Goal: Task Accomplishment & Management: Manage account settings

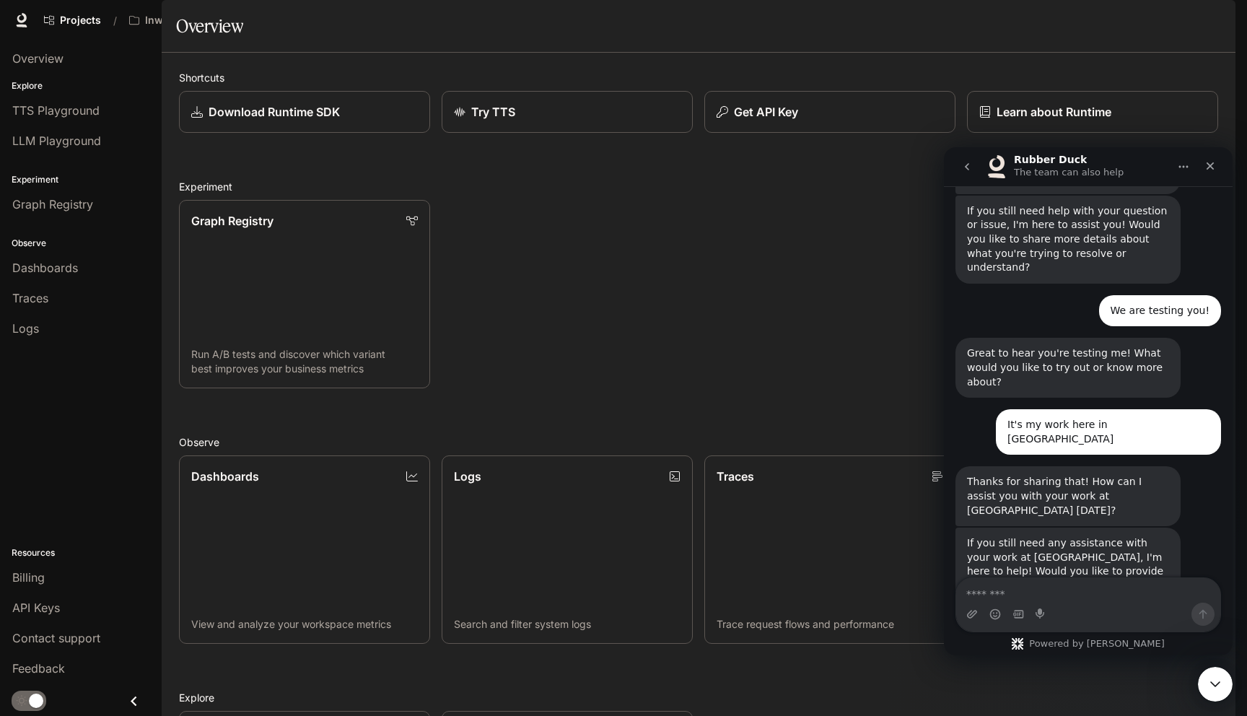
scroll to position [456, 0]
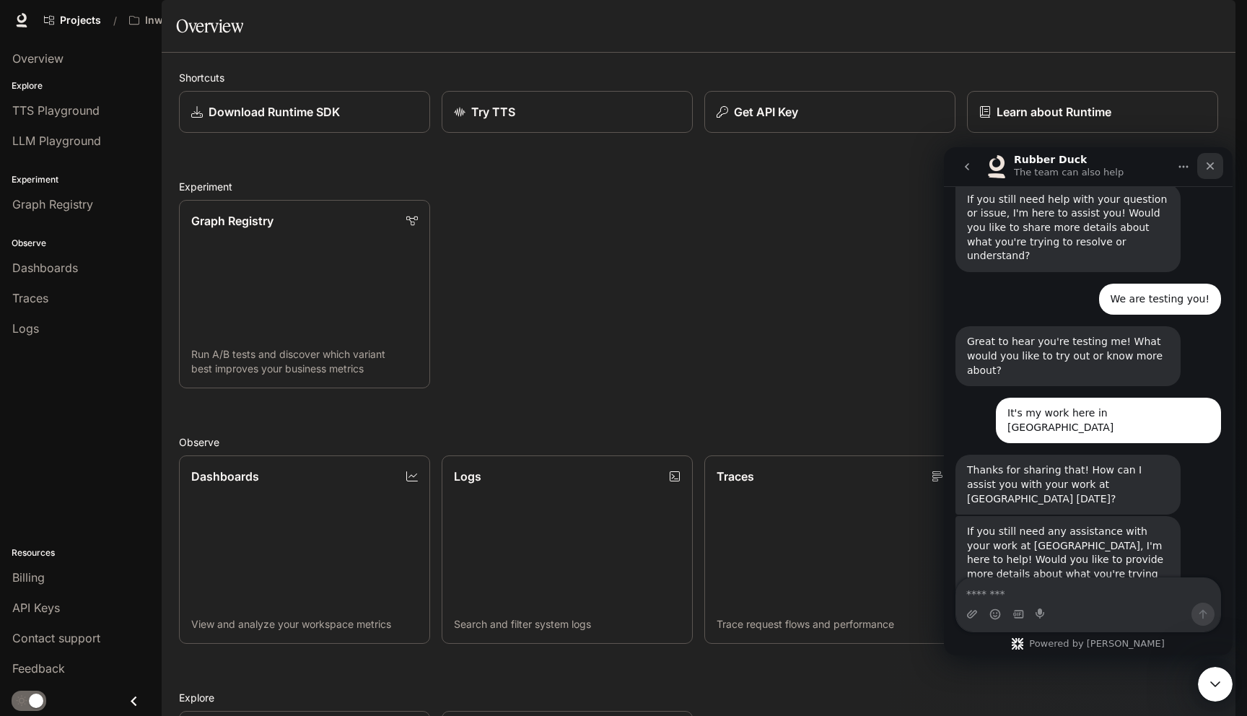
click at [1213, 163] on icon "Close" at bounding box center [1211, 166] width 12 height 12
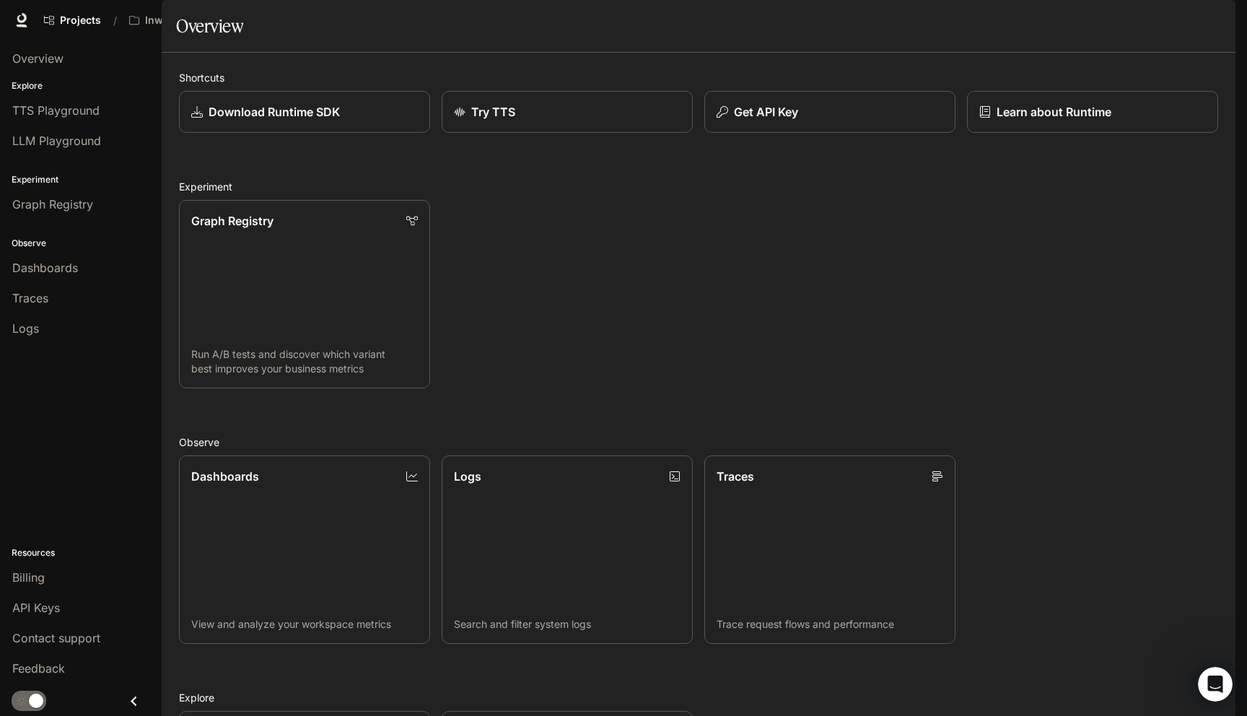
click at [1225, 22] on div "button" at bounding box center [1216, 20] width 20 height 20
click at [1225, 22] on div at bounding box center [623, 358] width 1247 height 716
click at [984, 26] on span "Character Studio" at bounding box center [973, 21] width 80 height 18
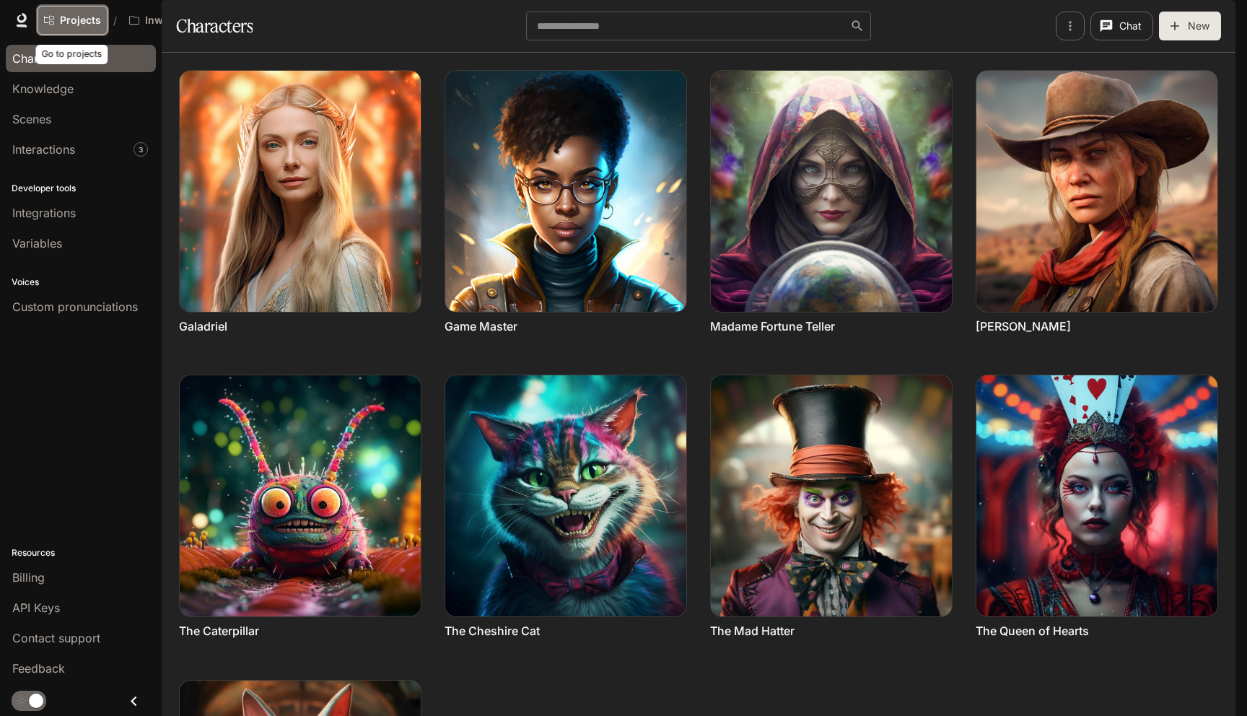
click at [90, 18] on span "Projects" at bounding box center [80, 20] width 41 height 12
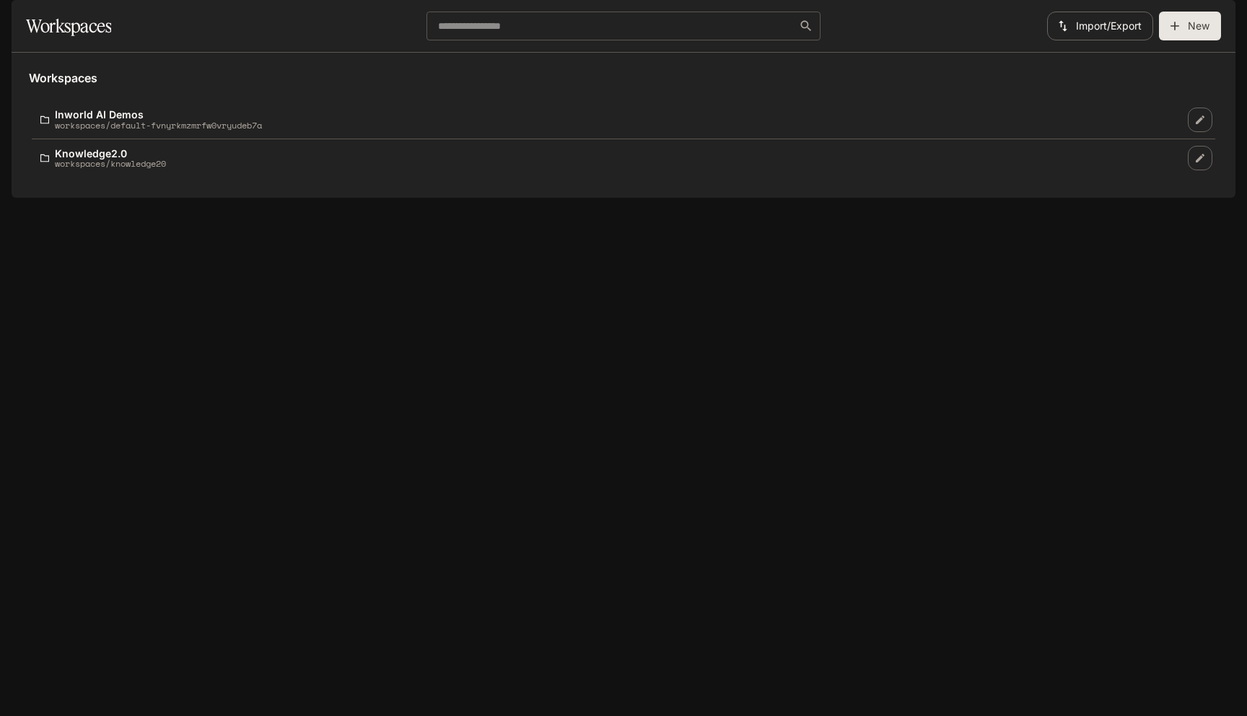
click at [1214, 25] on icon "button" at bounding box center [1215, 20] width 14 height 14
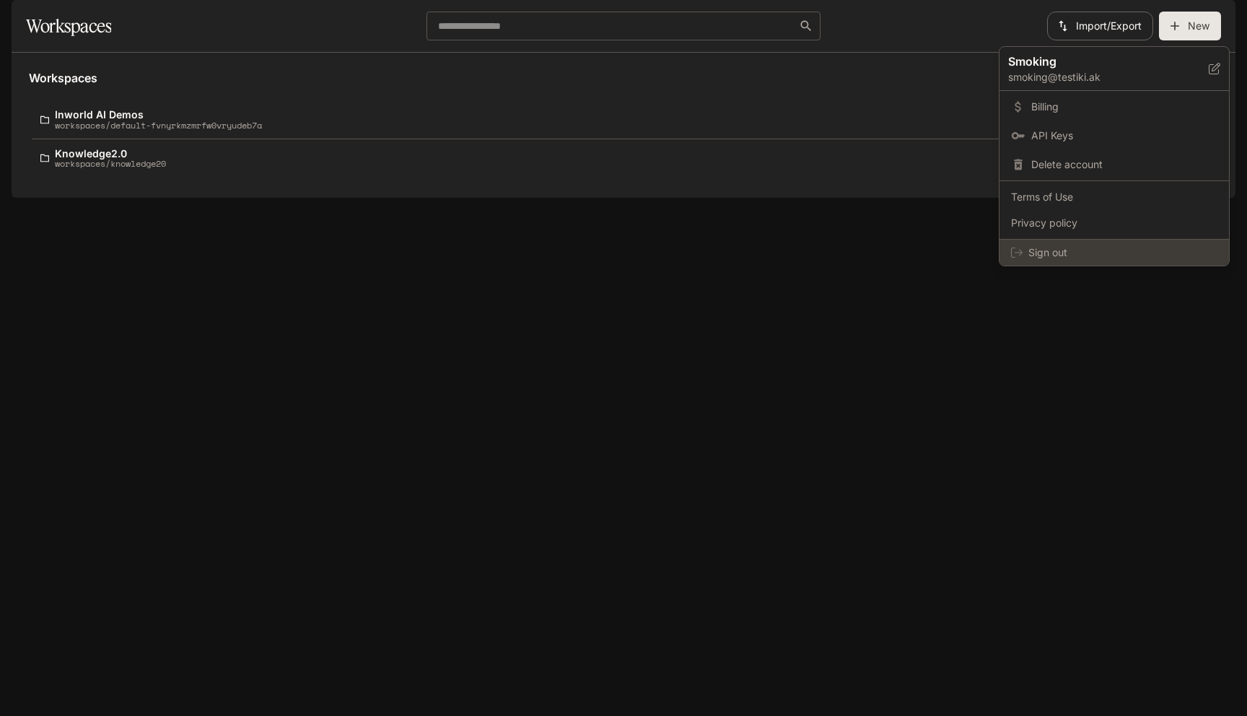
click at [1107, 253] on span "Sign out" at bounding box center [1123, 252] width 189 height 14
